Goal: Task Accomplishment & Management: Manage account settings

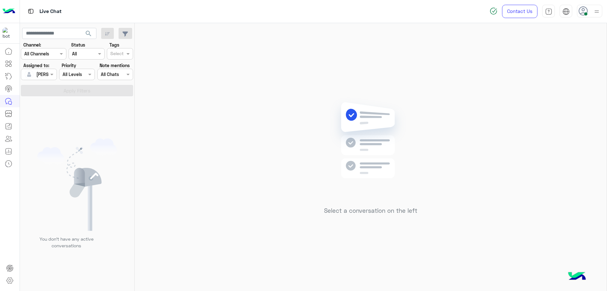
click at [596, 13] on img at bounding box center [597, 12] width 8 height 8
click at [582, 90] on label "Offline" at bounding box center [563, 89] width 69 height 11
click at [547, 136] on div "Sign Out" at bounding box center [563, 140] width 78 height 17
click at [548, 140] on link "Sign Out" at bounding box center [546, 139] width 18 height 5
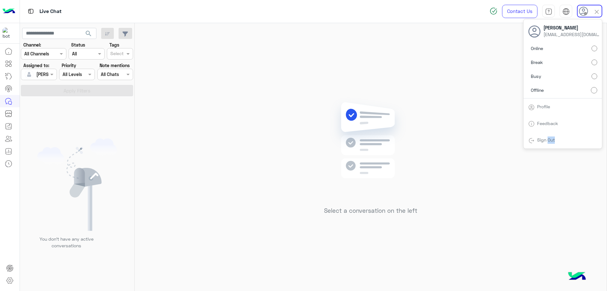
click at [548, 140] on link "Sign Out" at bounding box center [546, 139] width 18 height 5
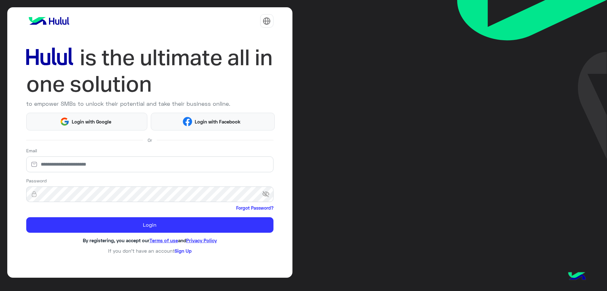
click at [548, 140] on img at bounding box center [532, 79] width 150 height 159
